Goal: Task Accomplishment & Management: Use online tool/utility

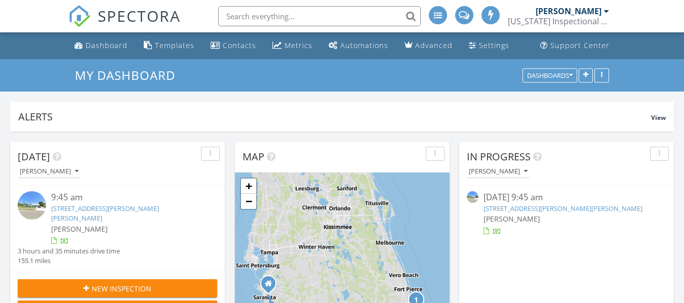
scroll to position [5, 5]
click at [60, 208] on link "[STREET_ADDRESS][PERSON_NAME][PERSON_NAME]" at bounding box center [105, 213] width 108 height 19
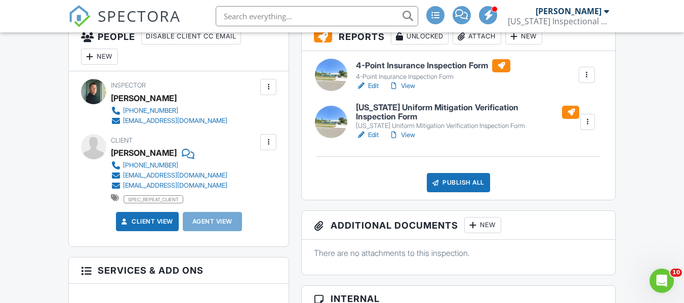
scroll to position [253, 0]
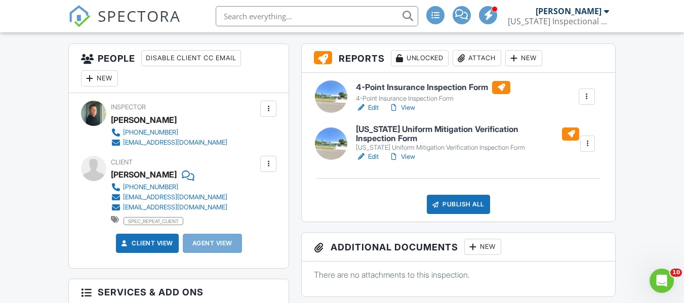
click at [404, 87] on h6 "4-Point Insurance Inspection Form" at bounding box center [433, 87] width 154 height 13
